Goal: Transaction & Acquisition: Purchase product/service

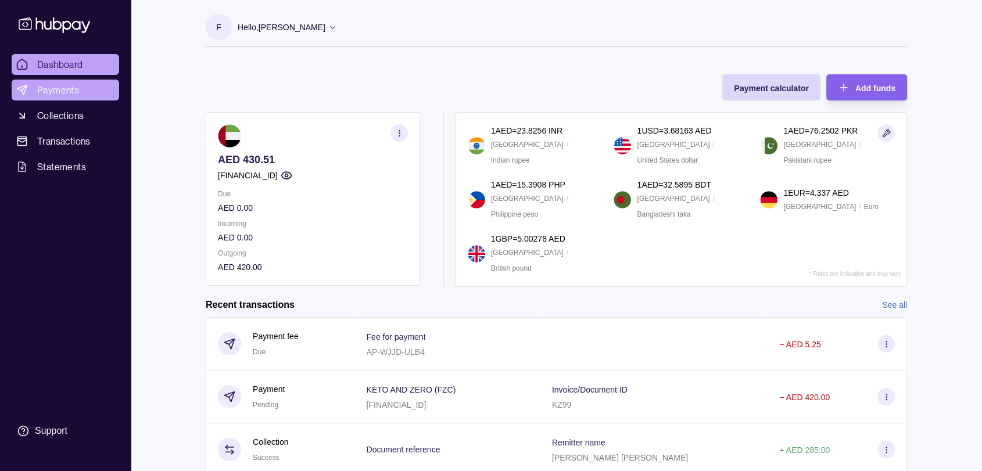
click at [83, 85] on link "Payments" at bounding box center [66, 90] width 108 height 21
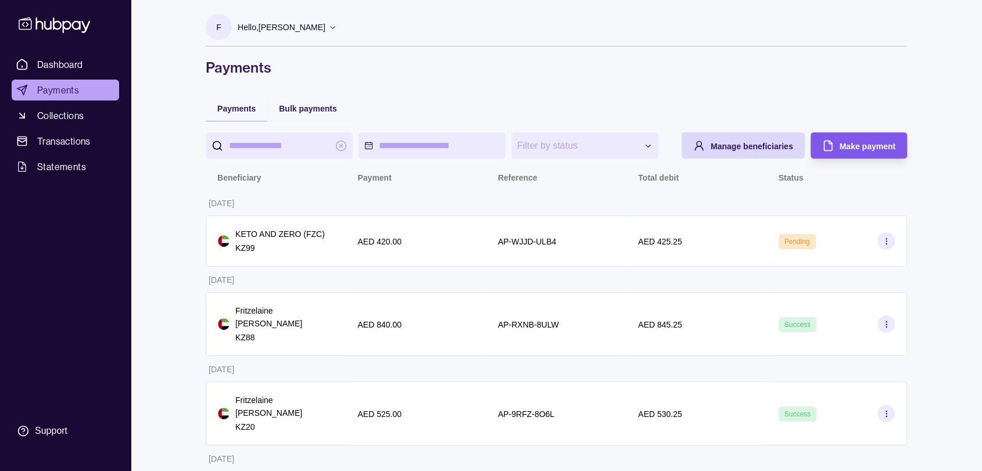
click at [853, 145] on span "Make payment" at bounding box center [868, 146] width 56 height 9
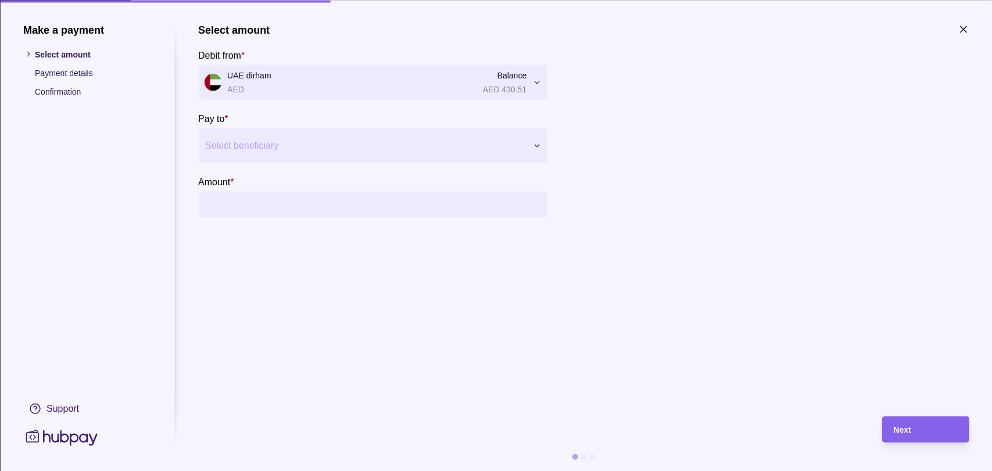
click at [364, 141] on div at bounding box center [365, 145] width 320 height 16
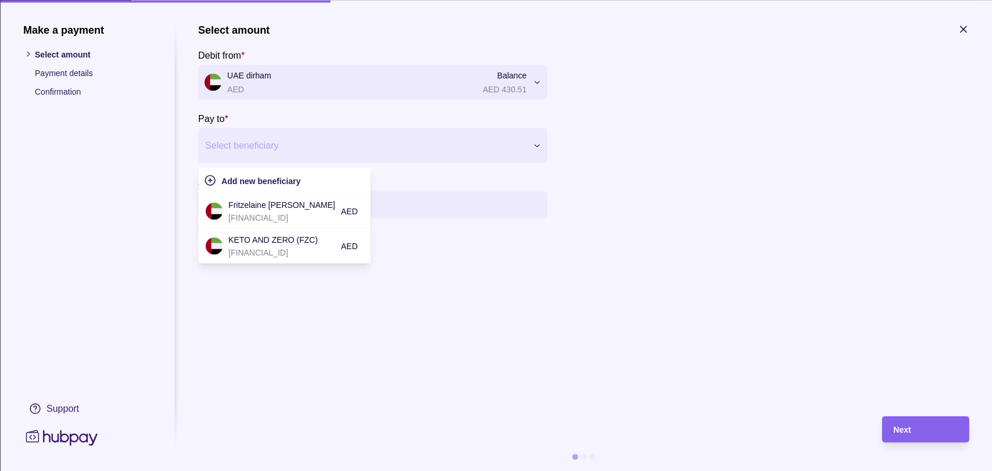
click at [73, 76] on p "Payment details" at bounding box center [93, 72] width 116 height 13
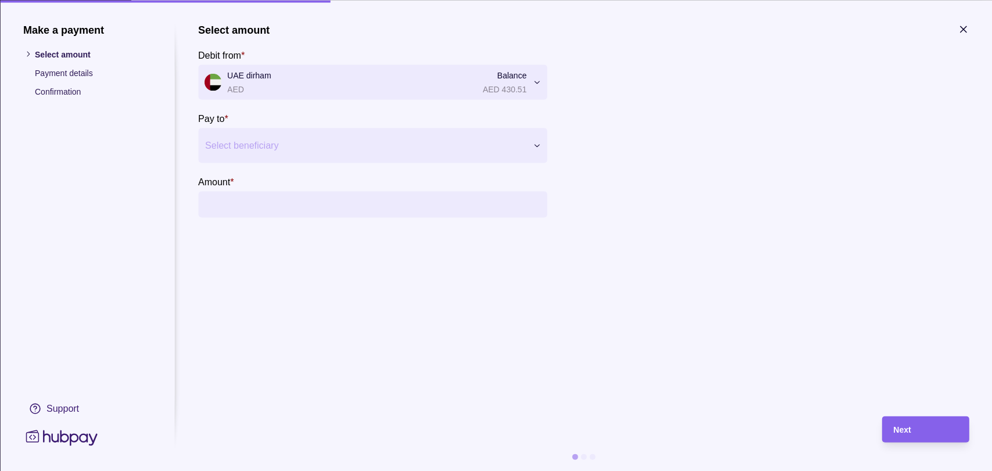
click at [269, 148] on div at bounding box center [365, 145] width 320 height 16
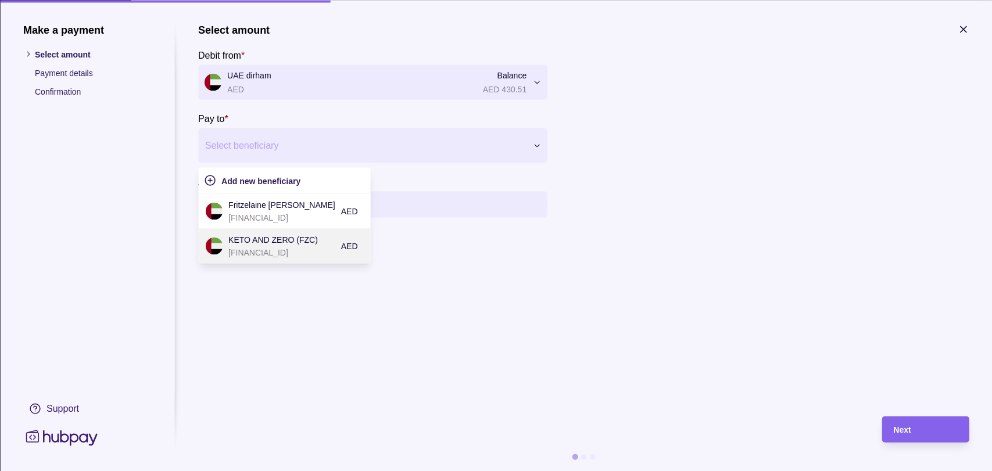
click at [291, 252] on p "[FINANCIAL_ID]" at bounding box center [281, 252] width 107 height 13
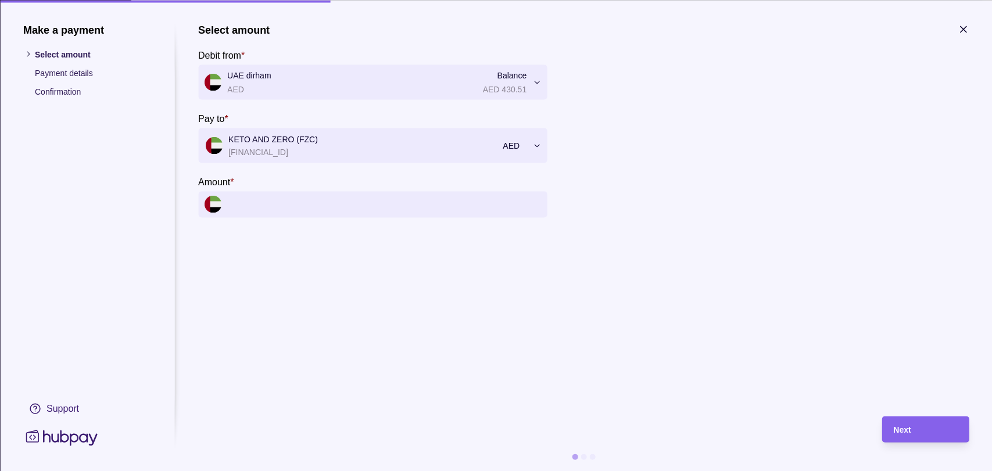
click at [315, 209] on input "Amount *" at bounding box center [384, 204] width 314 height 26
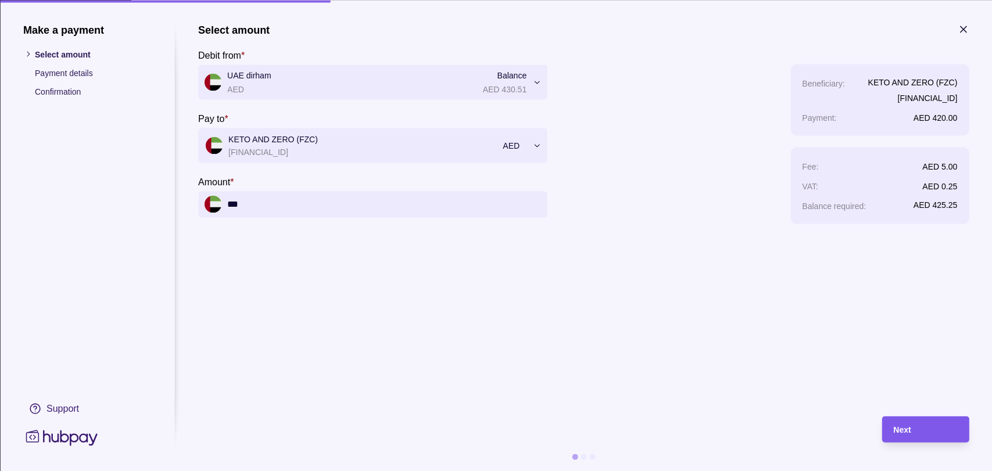
type input "***"
click at [931, 438] on div "Next" at bounding box center [916, 429] width 81 height 26
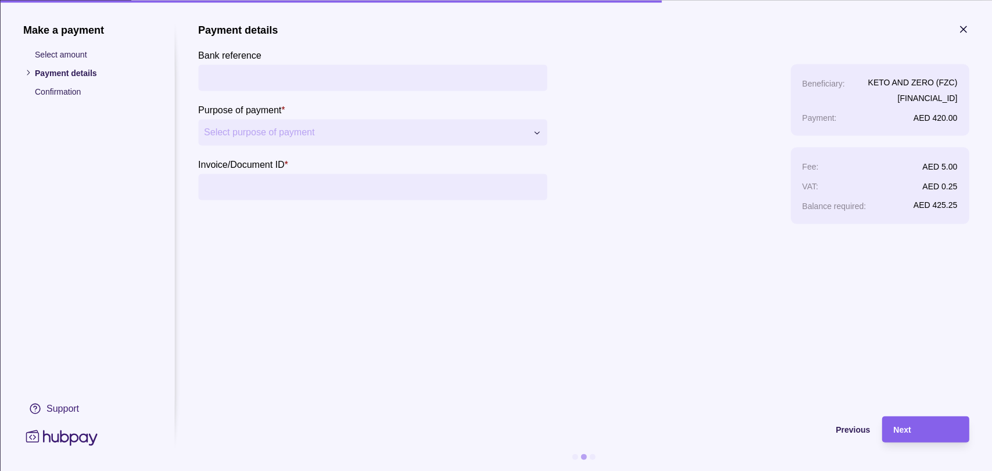
click at [291, 187] on input "Invoice/Document ID *" at bounding box center [372, 187] width 337 height 26
type input "**"
click at [930, 415] on section "**********" at bounding box center [583, 247] width 771 height 448
click at [911, 428] on div "Next" at bounding box center [925, 430] width 64 height 14
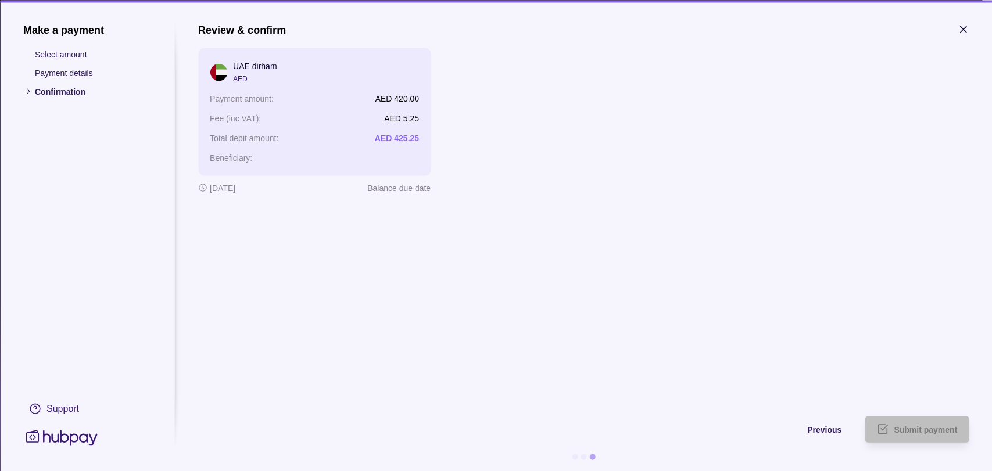
click at [71, 65] on ul "Select amount Payment details Confirmation" at bounding box center [87, 73] width 128 height 50
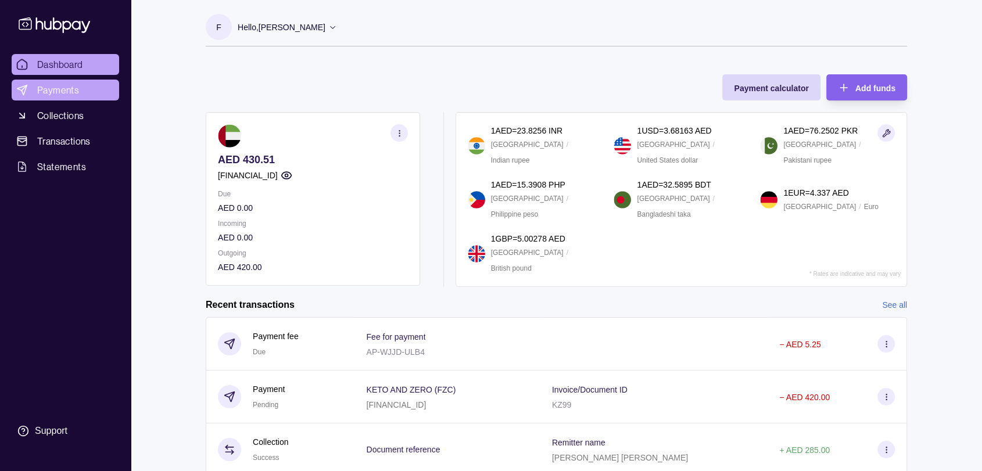
click at [70, 94] on span "Payments" at bounding box center [58, 90] width 42 height 14
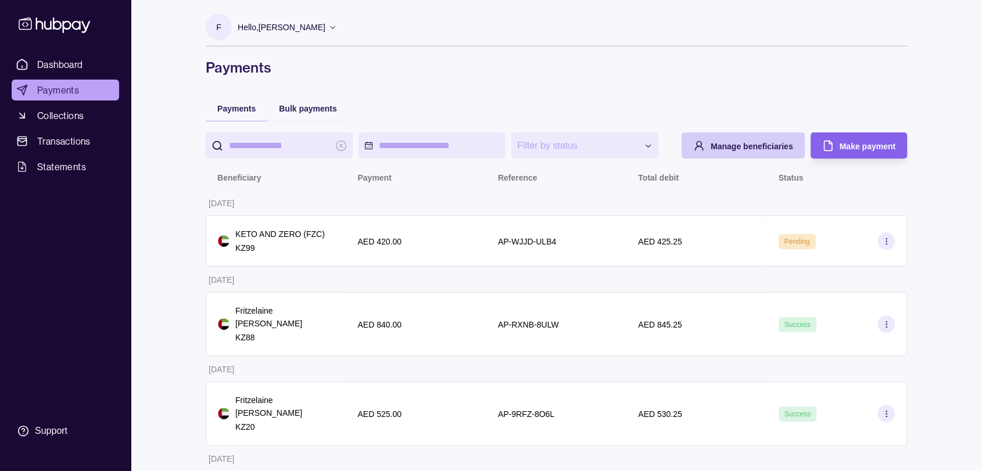
click at [752, 144] on span "Manage beneficiaries" at bounding box center [752, 146] width 83 height 9
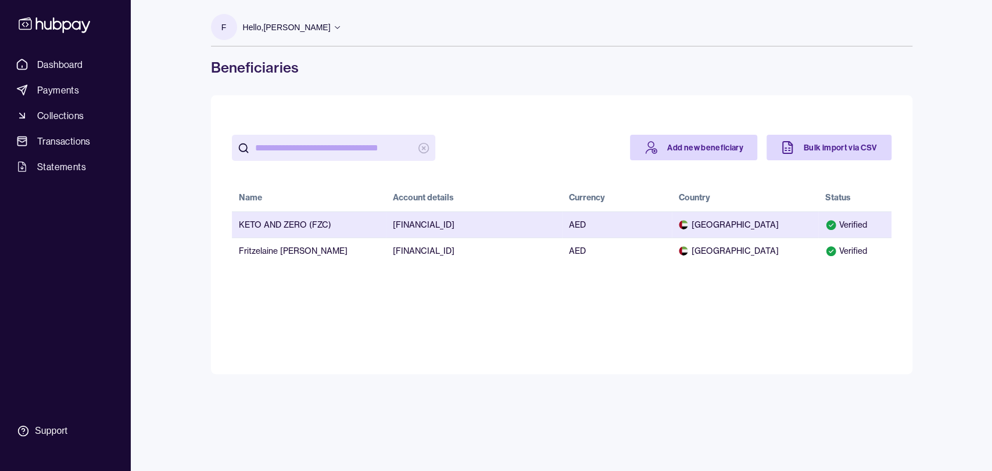
click at [656, 226] on td "AED" at bounding box center [617, 225] width 110 height 26
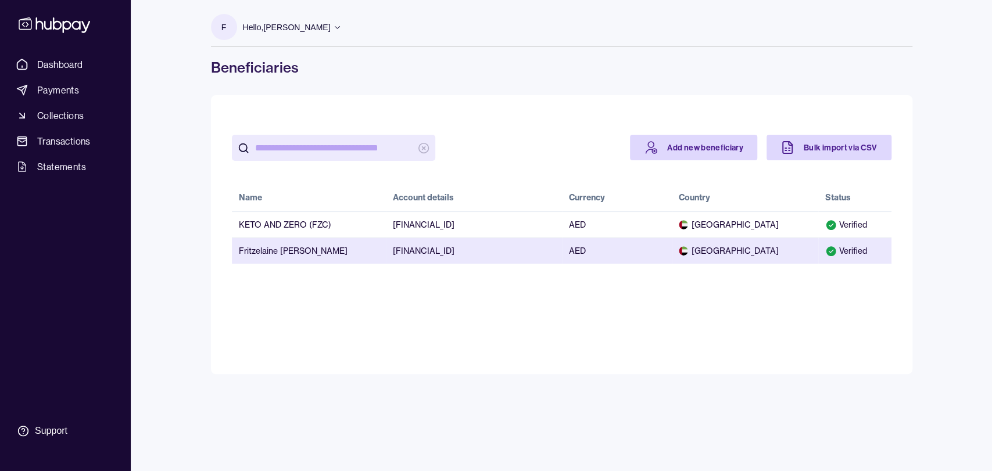
click at [506, 257] on td "[FINANCIAL_ID]" at bounding box center [474, 251] width 176 height 26
drag, startPoint x: 558, startPoint y: 235, endPoint x: 558, endPoint y: 257, distance: 22.1
click at [558, 237] on tbody "KETO AND ZERO (FZC) AE180330000019101727838 AED United Arab Emirates Verified F…" at bounding box center [562, 238] width 660 height 52
click at [562, 259] on td "AED" at bounding box center [617, 251] width 110 height 26
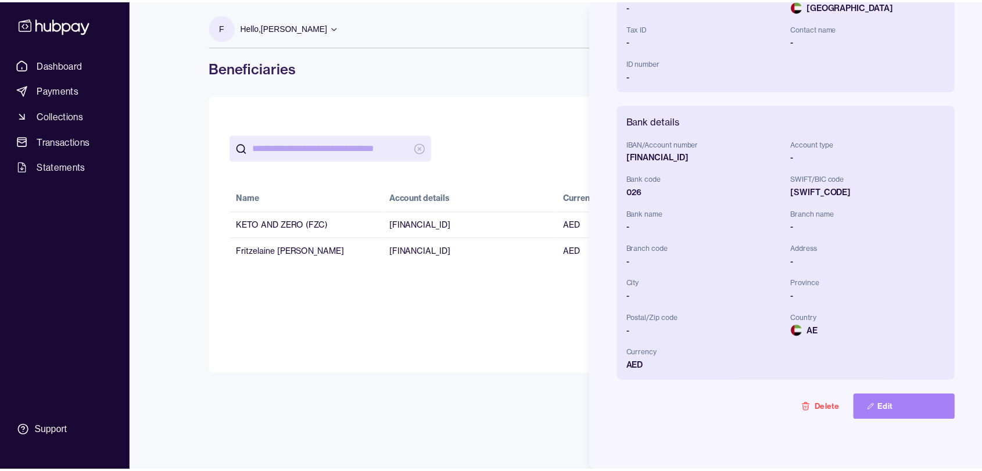
scroll to position [247, 0]
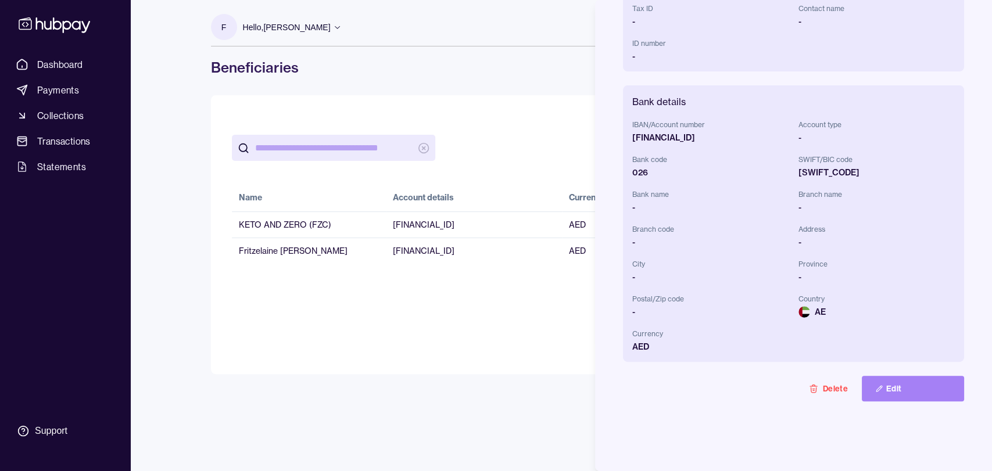
click at [896, 391] on button "Edit" at bounding box center [913, 389] width 102 height 26
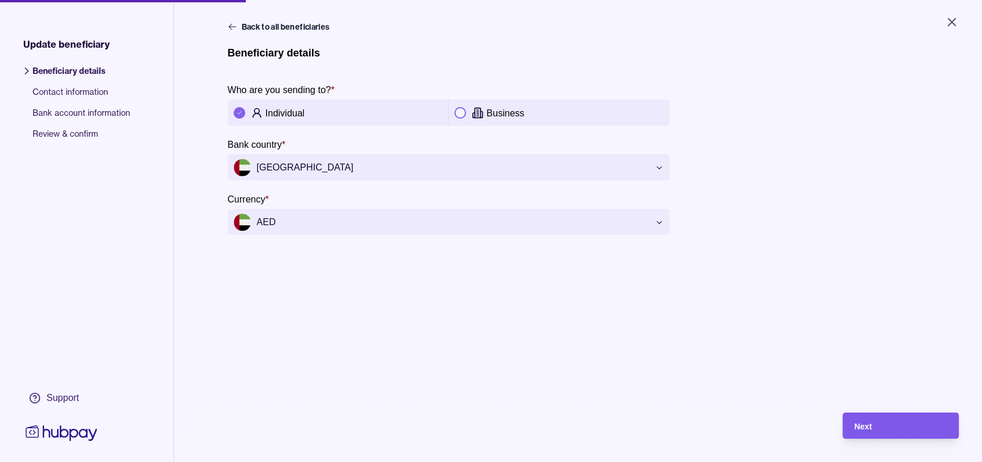
click at [914, 432] on div "Next" at bounding box center [900, 425] width 93 height 14
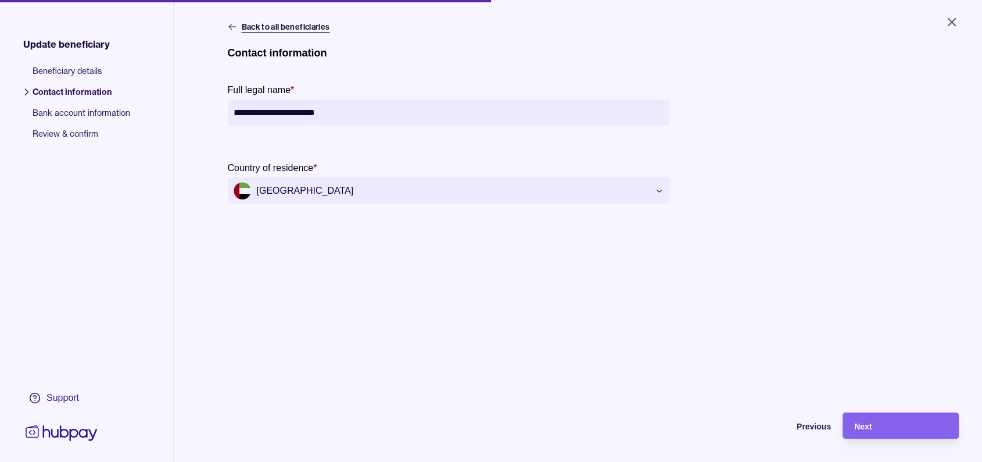
click at [231, 26] on icon at bounding box center [232, 26] width 9 height 9
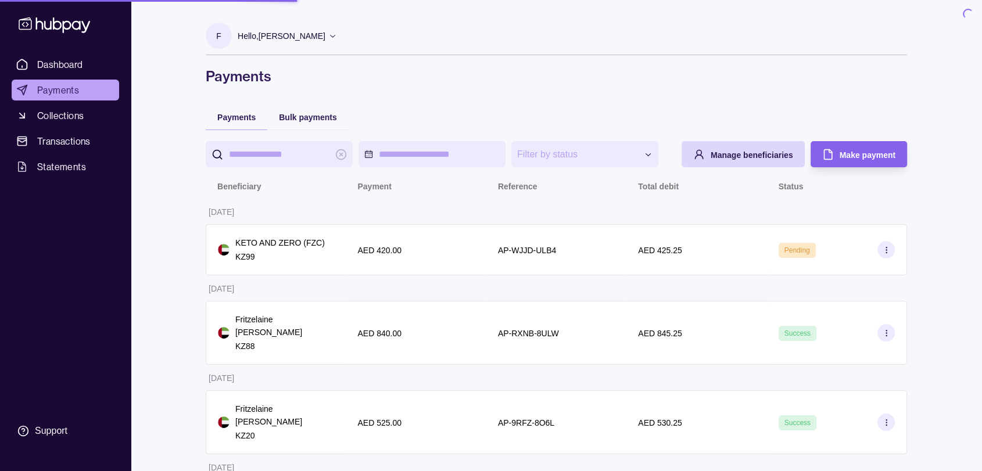
click at [224, 24] on section "F" at bounding box center [219, 36] width 26 height 26
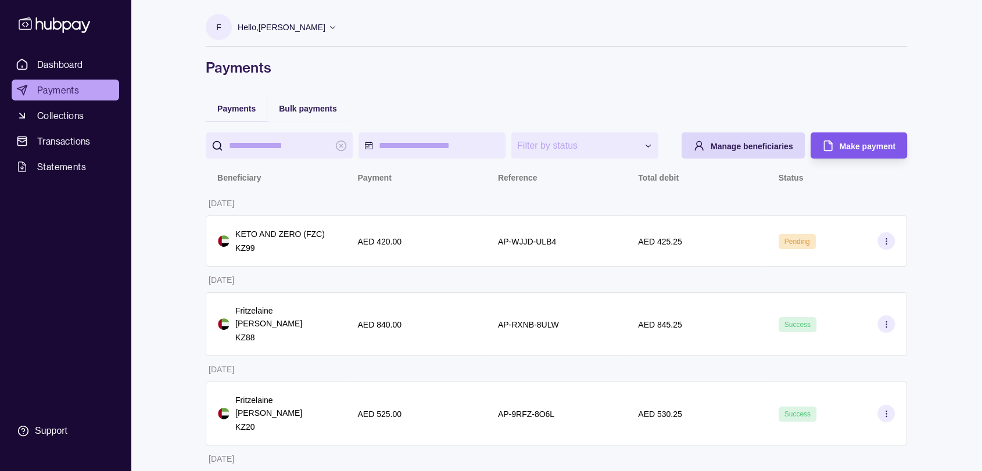
click at [872, 142] on div "Make payment" at bounding box center [850, 146] width 91 height 26
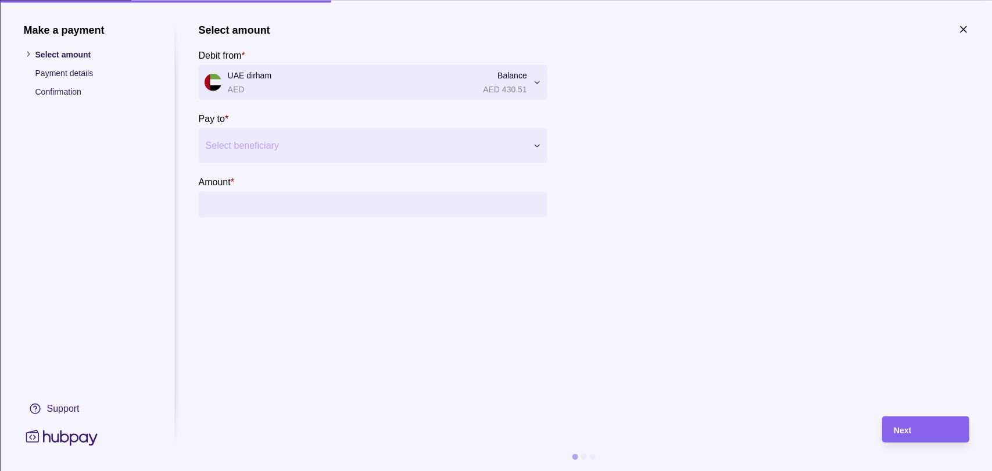
click at [345, 146] on div at bounding box center [365, 145] width 320 height 16
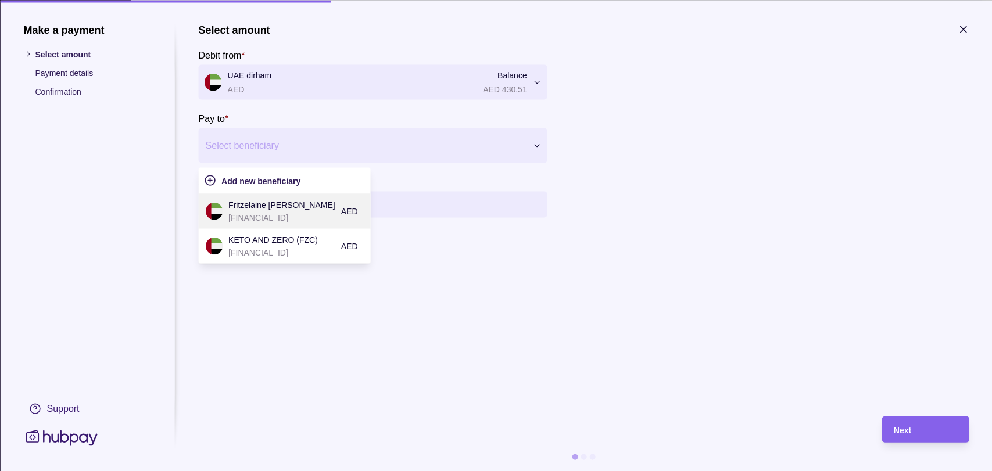
click at [304, 203] on p "Fritzelaine [PERSON_NAME]" at bounding box center [281, 204] width 107 height 13
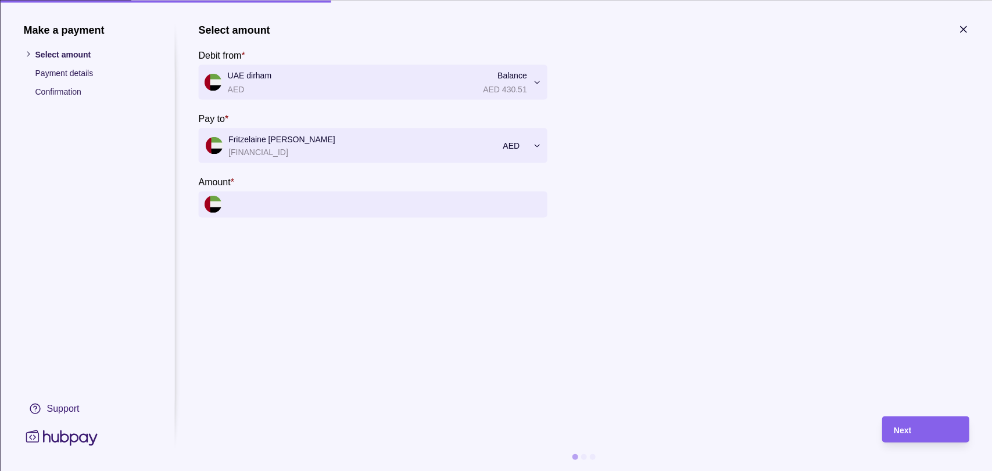
click at [331, 201] on input "Amount *" at bounding box center [384, 204] width 314 height 26
click at [348, 206] on input "Amount *" at bounding box center [384, 204] width 314 height 26
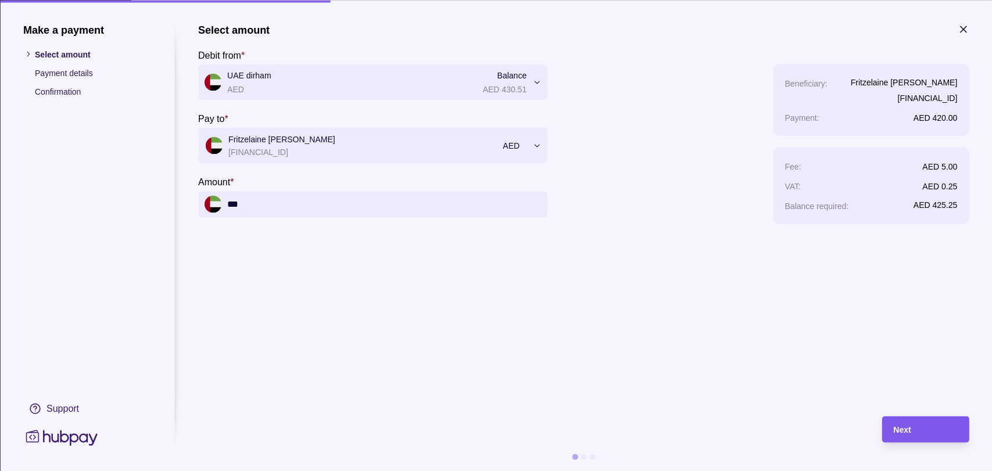
type input "***"
click at [930, 429] on div "Next" at bounding box center [925, 430] width 64 height 14
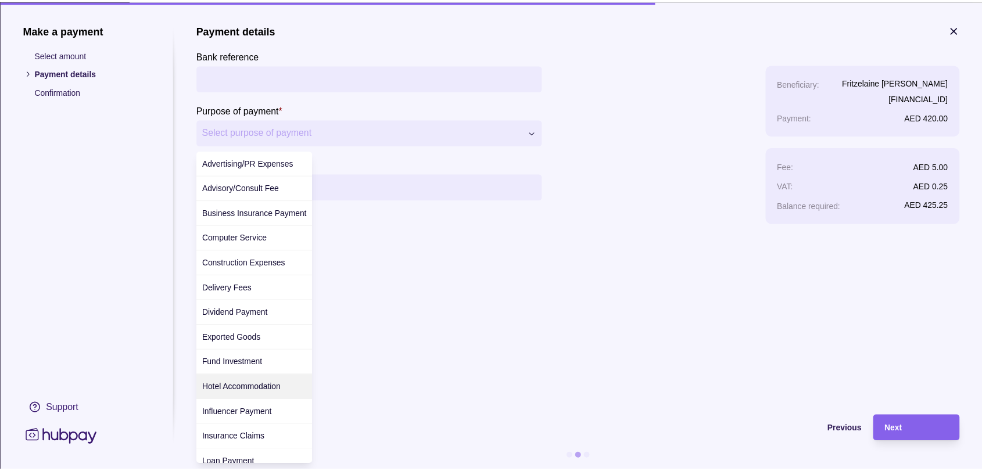
scroll to position [258, 0]
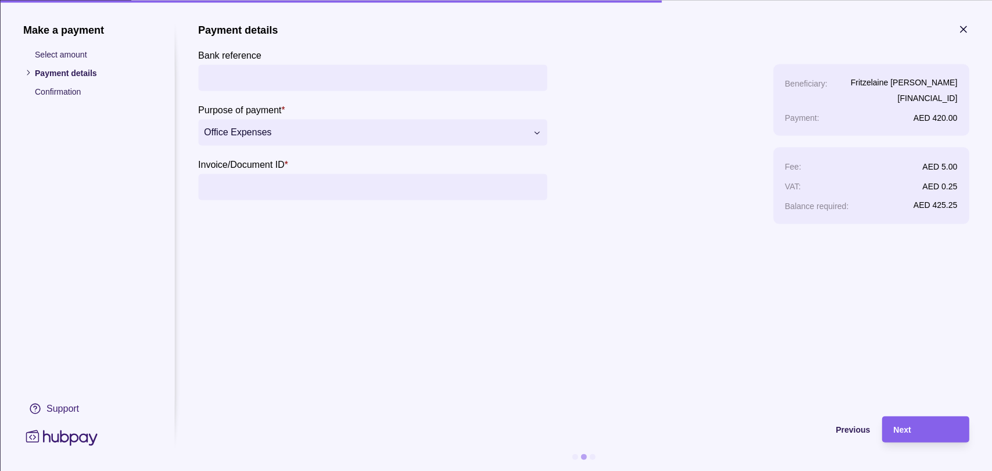
click at [262, 191] on input "Invoice/Document ID *" at bounding box center [372, 187] width 337 height 26
type input "**"
click at [922, 427] on div "Next" at bounding box center [925, 430] width 64 height 14
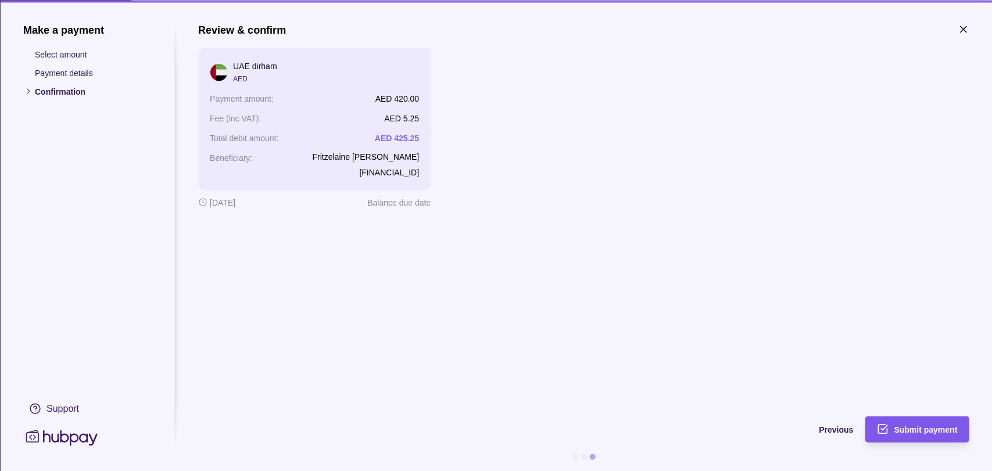
click at [896, 425] on span "Submit payment" at bounding box center [925, 429] width 63 height 9
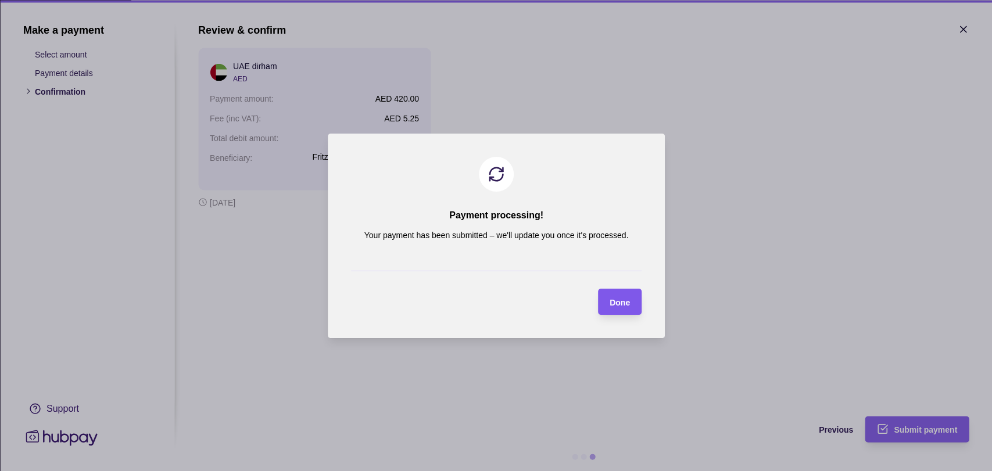
click at [614, 305] on span "Done" at bounding box center [620, 302] width 20 height 9
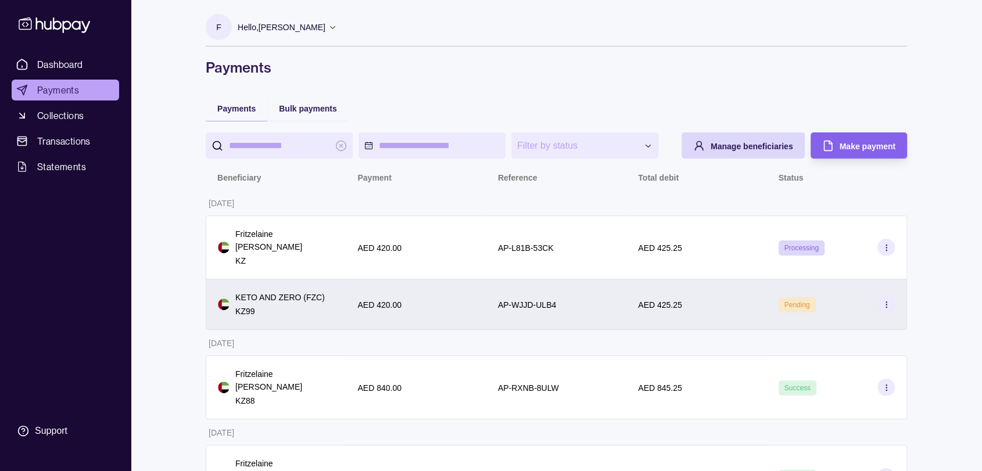
click at [882, 301] on icon at bounding box center [886, 305] width 9 height 9
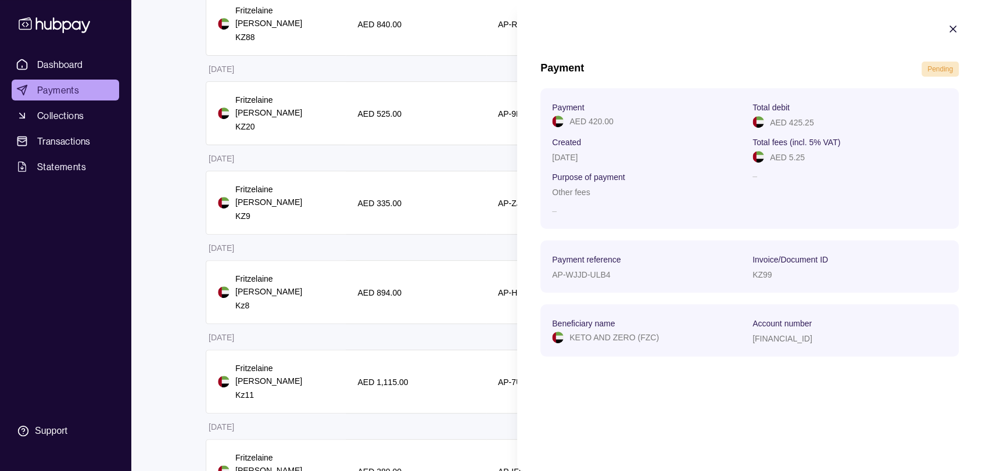
scroll to position [452, 0]
click at [952, 31] on icon "button" at bounding box center [953, 29] width 12 height 12
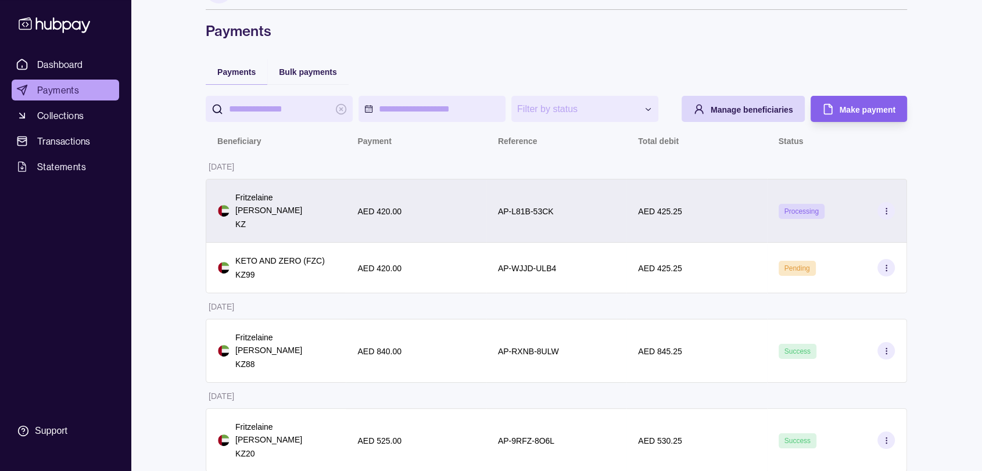
scroll to position [0, 0]
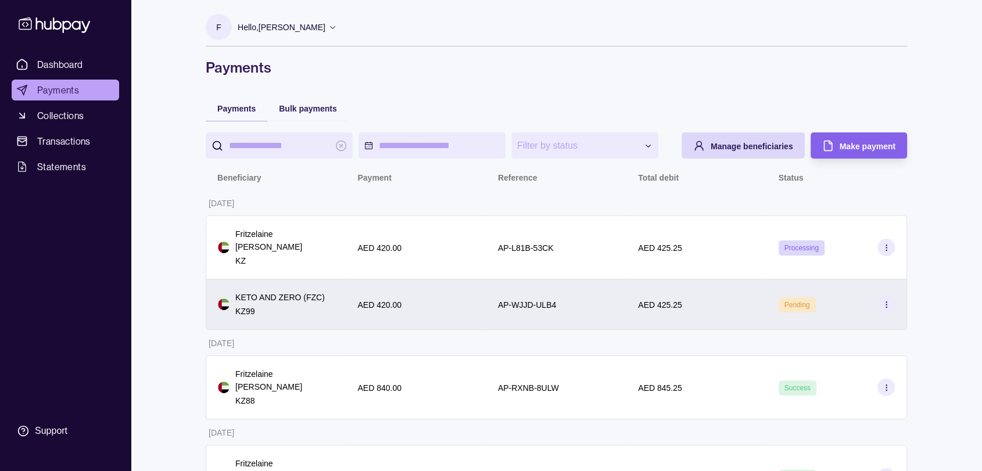
click at [885, 296] on section at bounding box center [886, 304] width 17 height 17
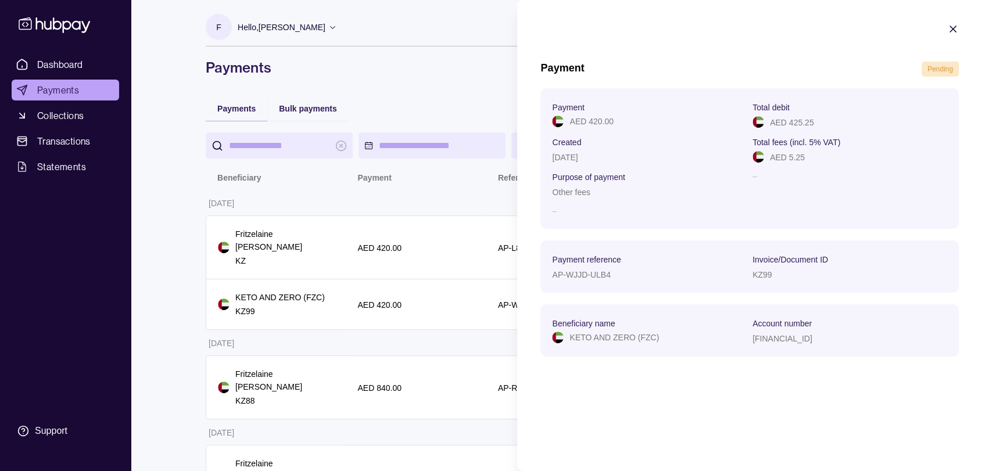
drag, startPoint x: 962, startPoint y: 26, endPoint x: 953, endPoint y: 27, distance: 8.8
click at [961, 26] on section "Payment Pending Payment AED 420.00 Total debit AED 425.25 Created 05 Sep 2025 T…" at bounding box center [749, 196] width 465 height 392
click at [952, 27] on icon "button" at bounding box center [953, 29] width 12 height 12
